Goal: Find specific page/section: Find specific page/section

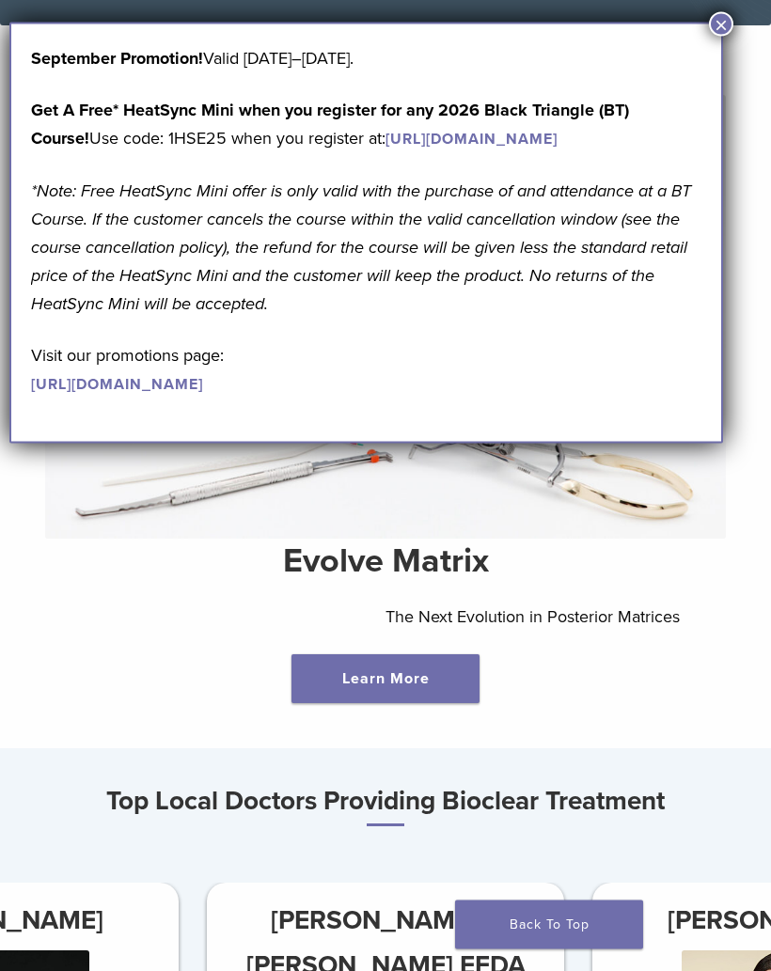
scroll to position [326, 0]
click at [718, 34] on button "×" at bounding box center [721, 24] width 24 height 24
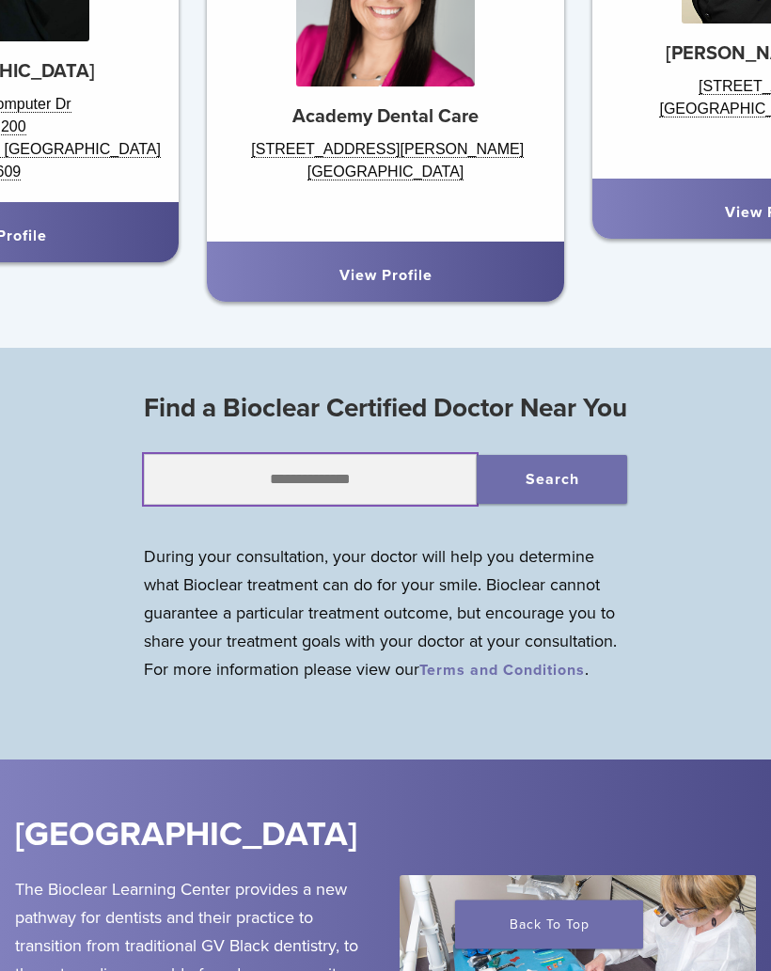
click at [272, 506] on input "text" at bounding box center [311, 480] width 334 height 51
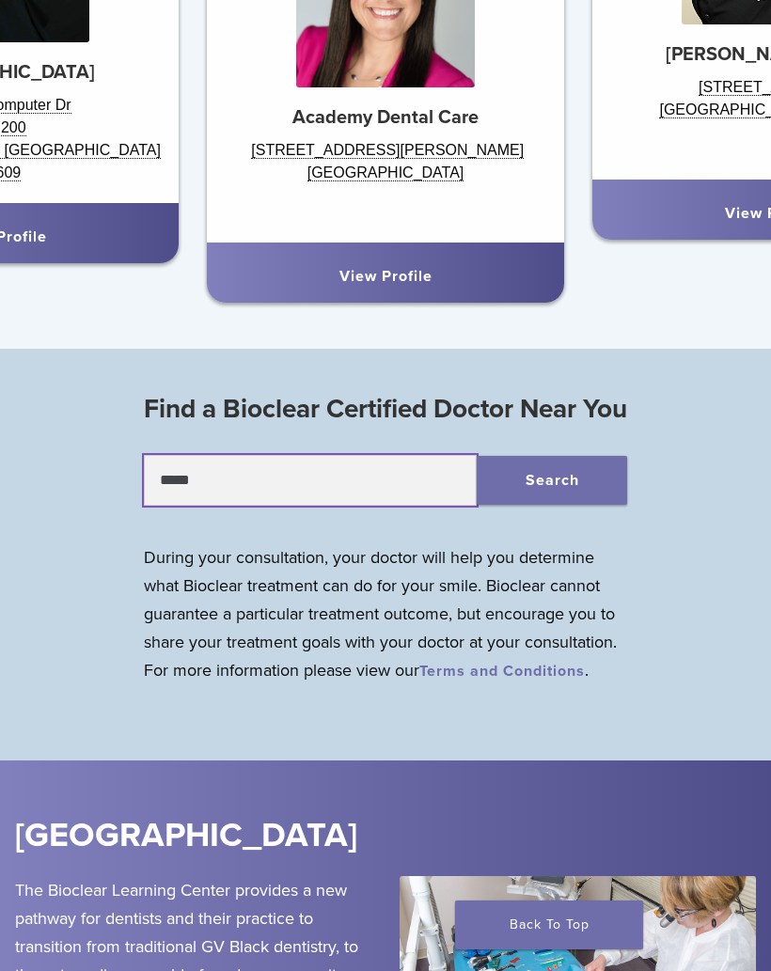
type input "*****"
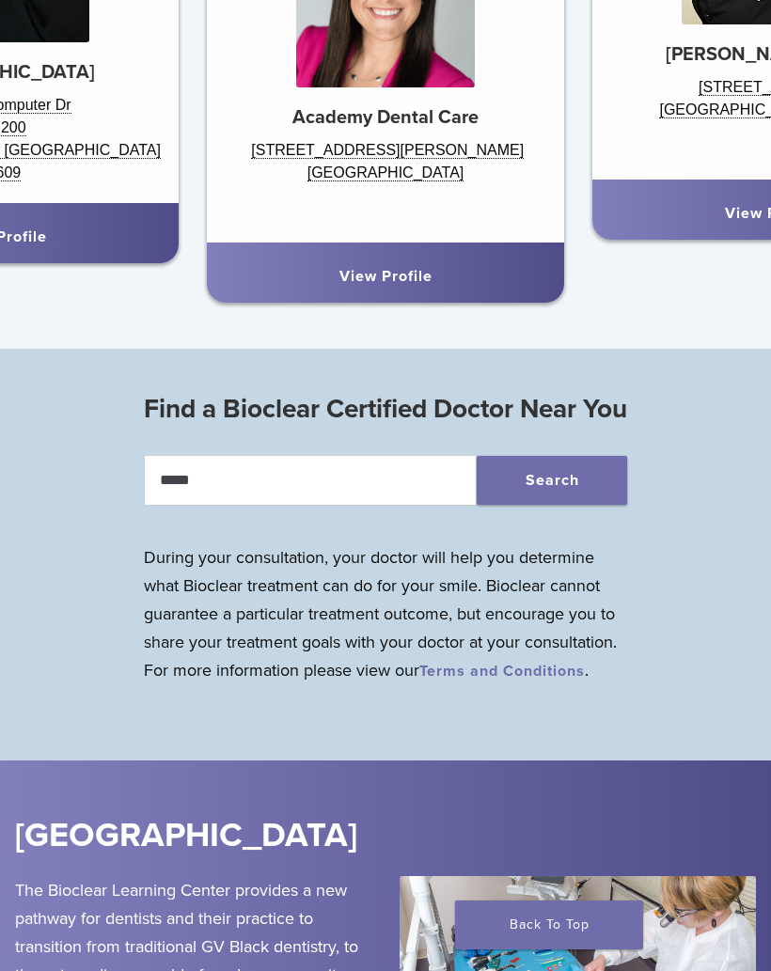
click at [574, 505] on button "Search" at bounding box center [552, 480] width 150 height 49
click at [573, 456] on button "Search" at bounding box center [552, 480] width 150 height 49
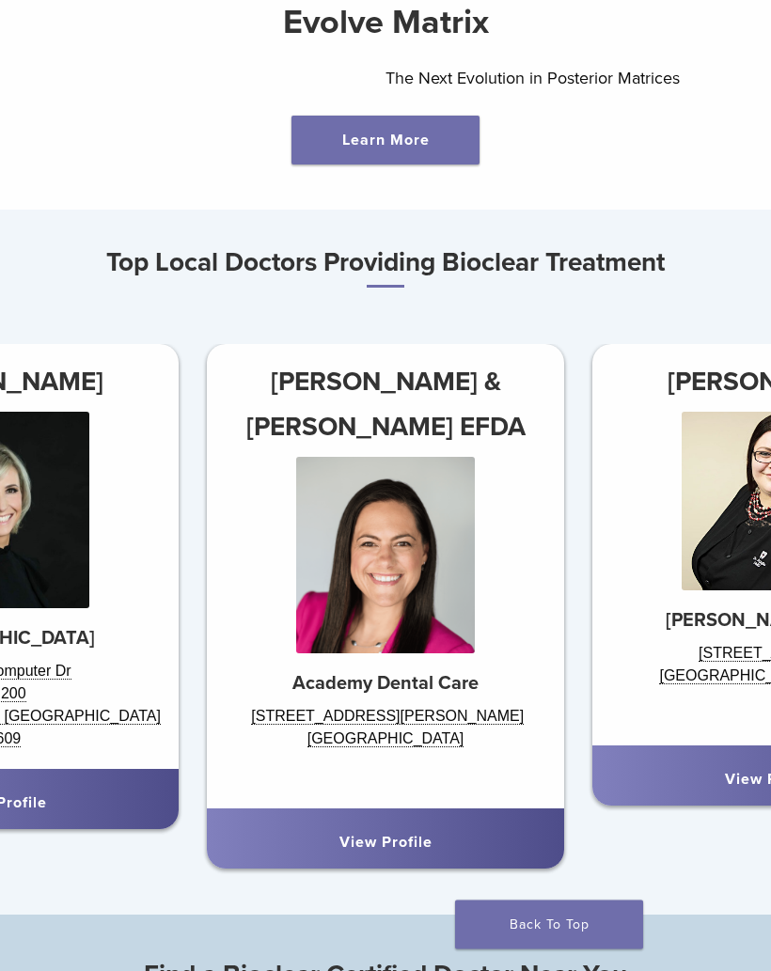
scroll to position [861, 0]
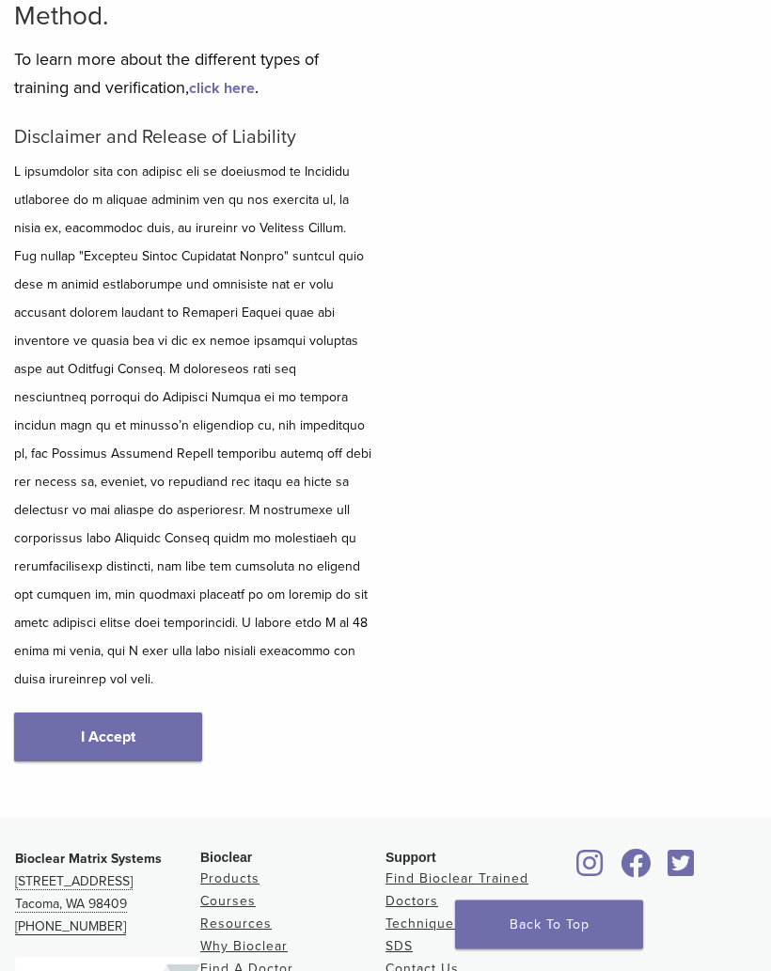
scroll to position [254, 0]
click at [102, 713] on link "I Accept" at bounding box center [108, 737] width 188 height 49
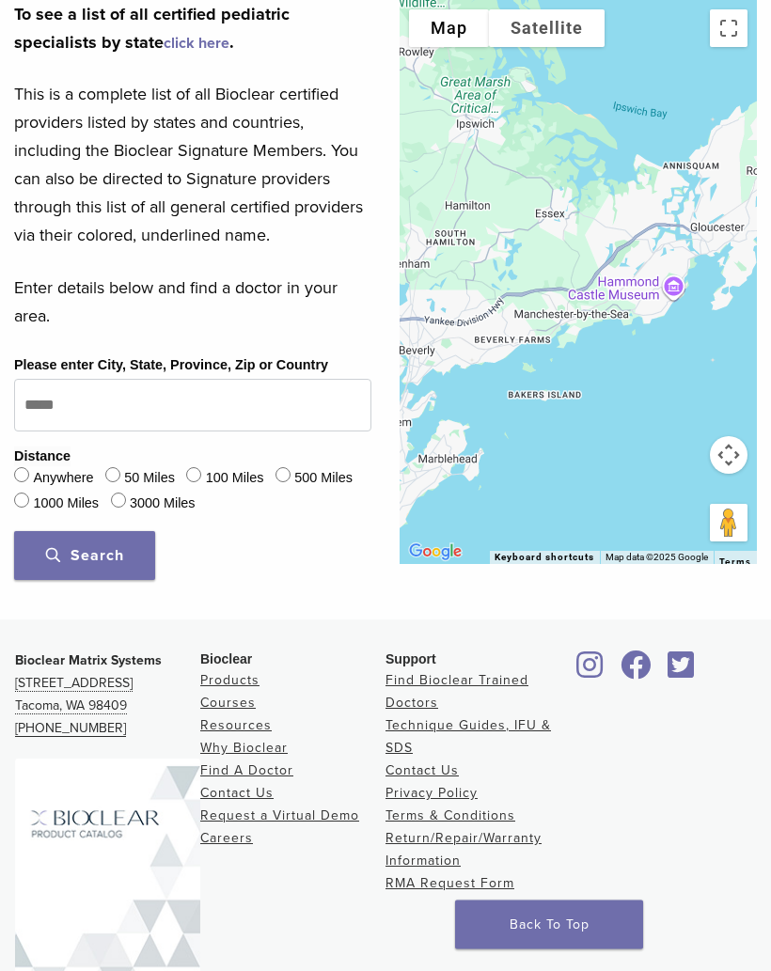
scroll to position [733, 0]
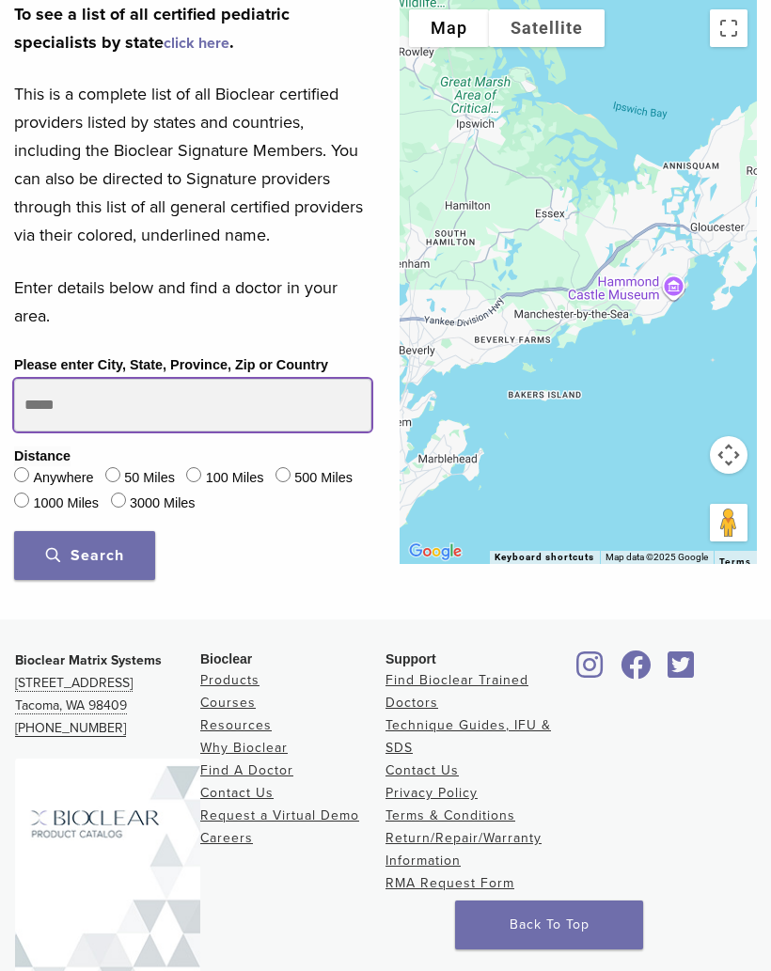
click at [106, 431] on input "Please enter City, State, Province, Zip or Country" at bounding box center [192, 405] width 357 height 53
type input "*****"
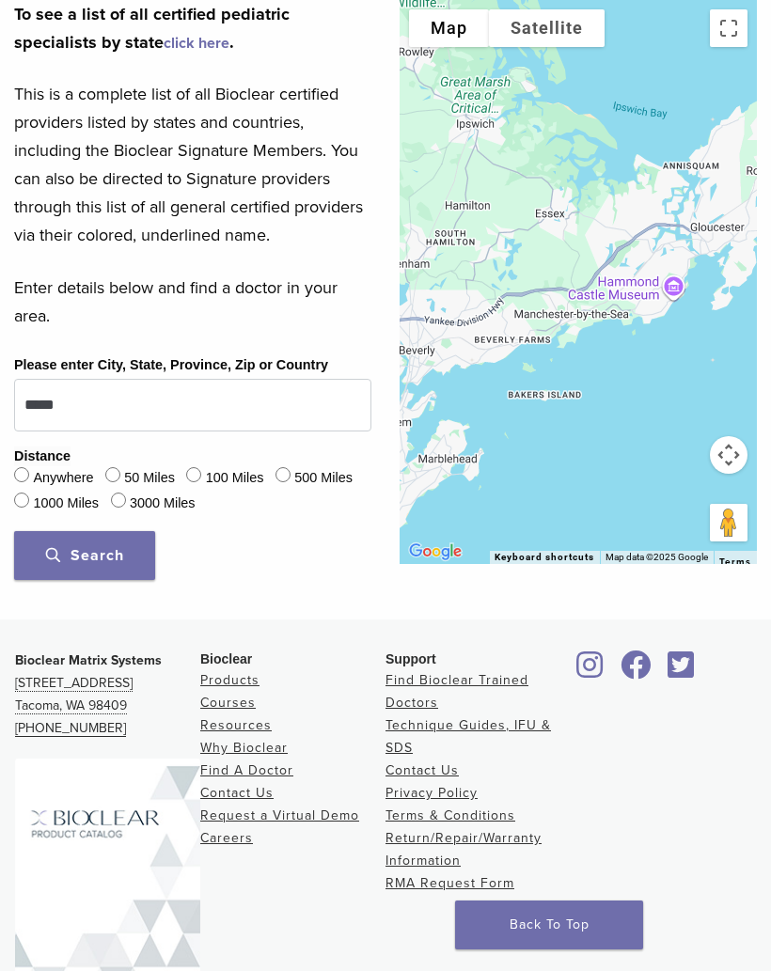
click at [111, 565] on span "Search" at bounding box center [85, 555] width 78 height 19
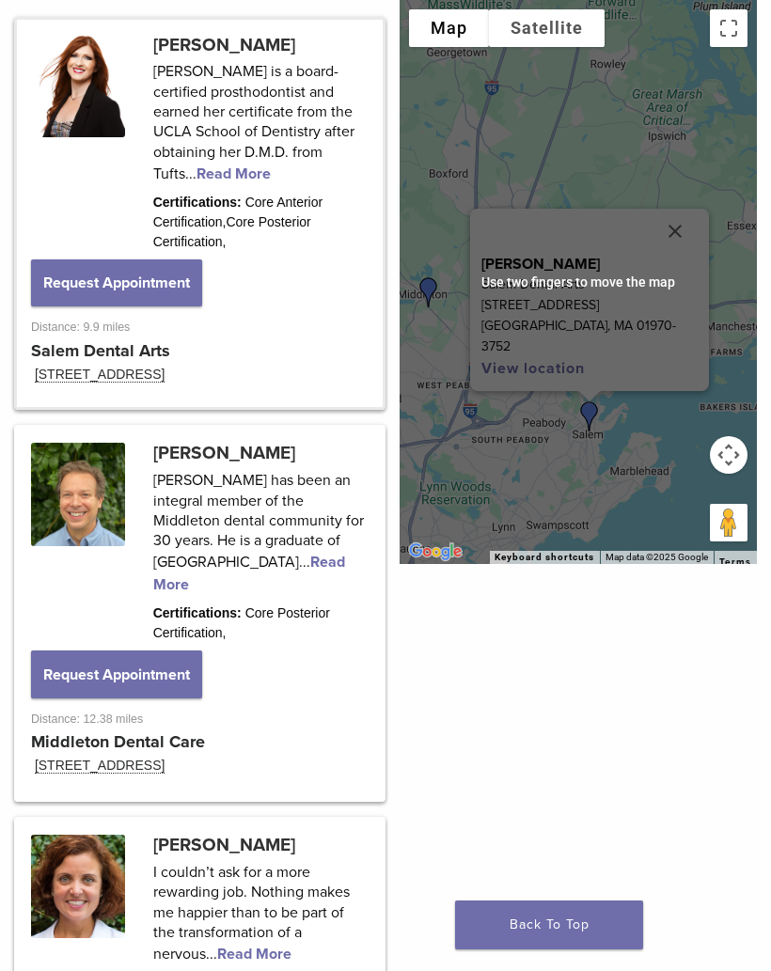
scroll to position [1387, 0]
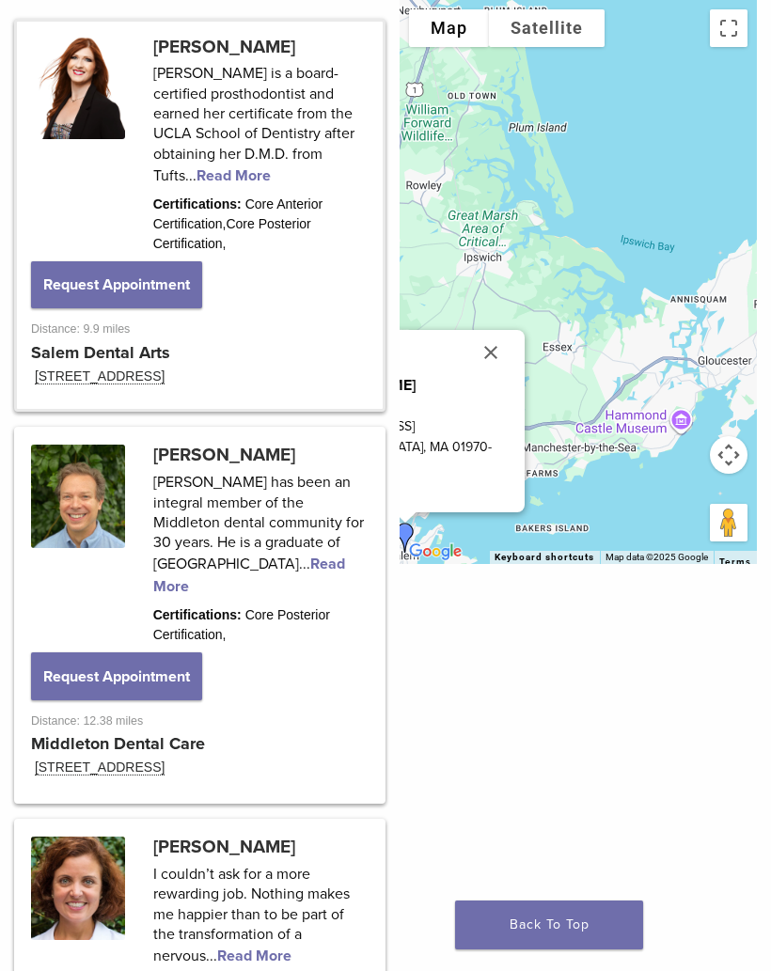
scroll to position [254, 0]
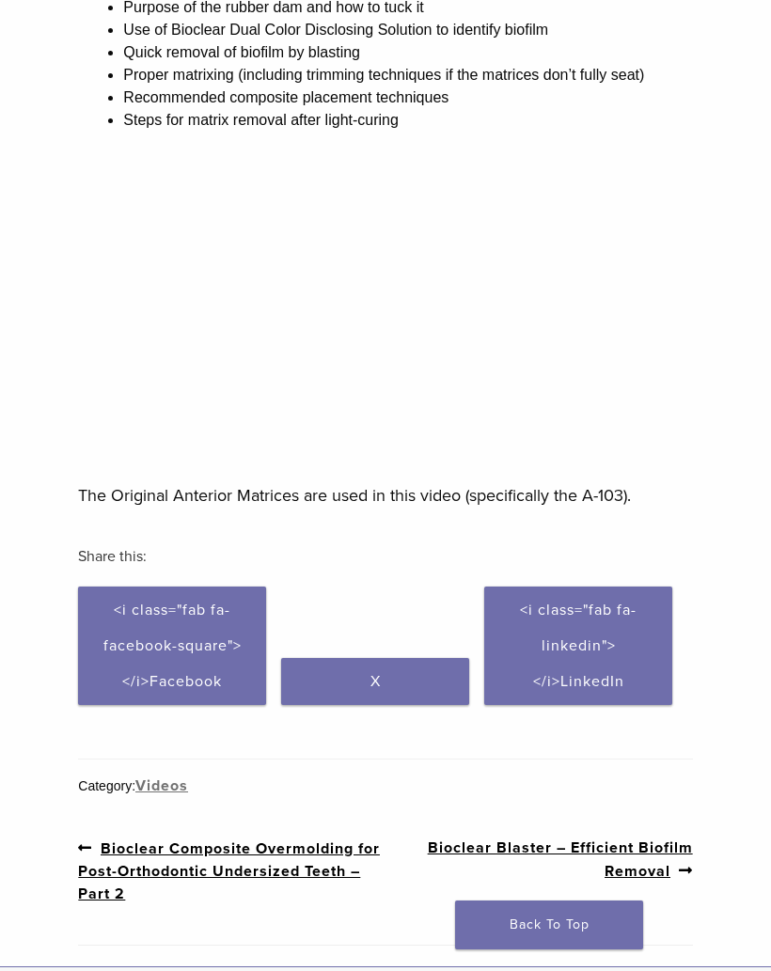
scroll to position [344, 0]
